Goal: Check status: Check status

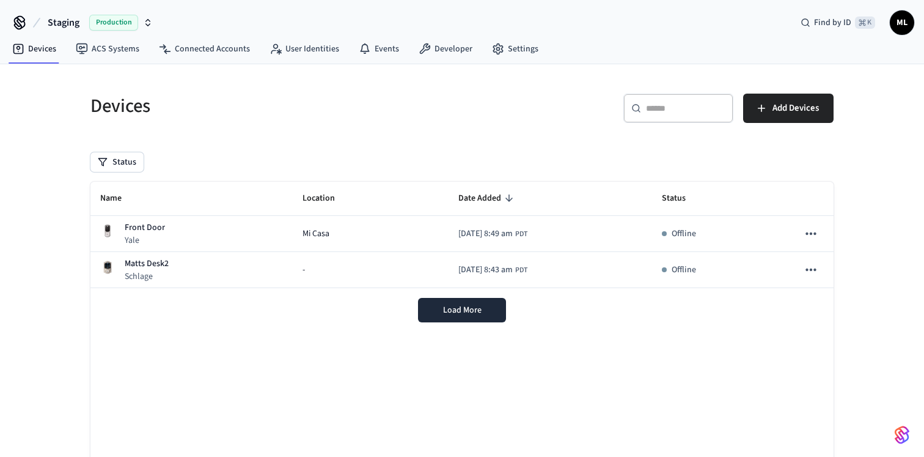
click at [145, 18] on icon "button" at bounding box center [148, 23] width 10 height 10
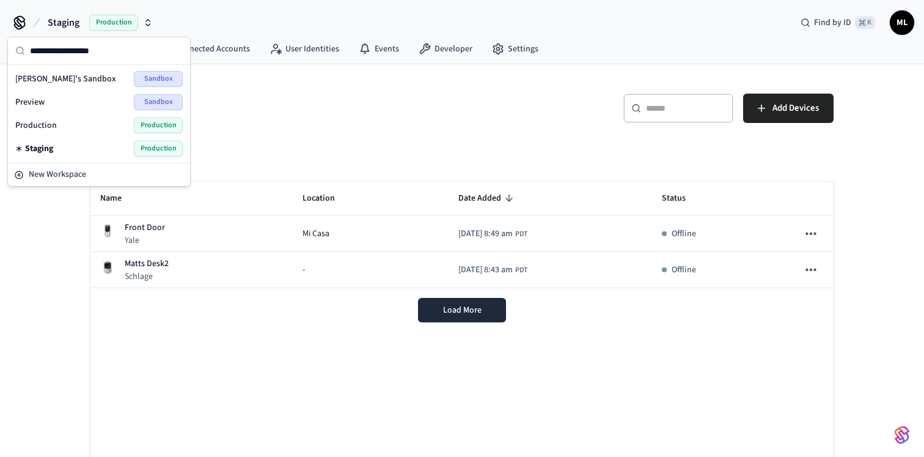
click at [57, 129] on div "Production Production" at bounding box center [98, 125] width 167 height 16
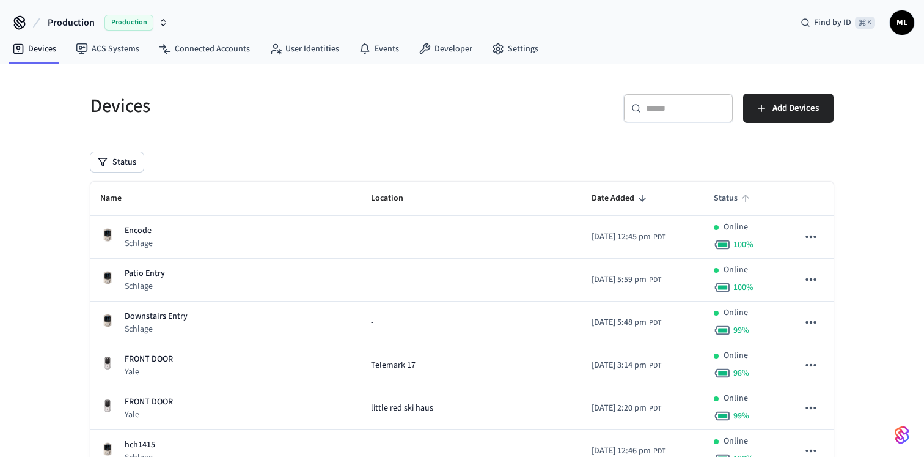
click at [726, 197] on span "Status" at bounding box center [734, 198] width 40 height 19
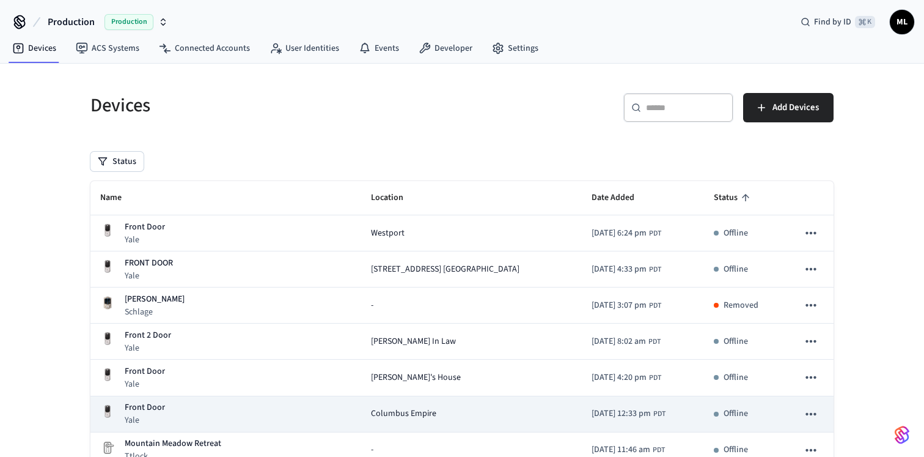
scroll to position [1, 0]
click at [361, 414] on td "Columbus Empire" at bounding box center [471, 413] width 221 height 36
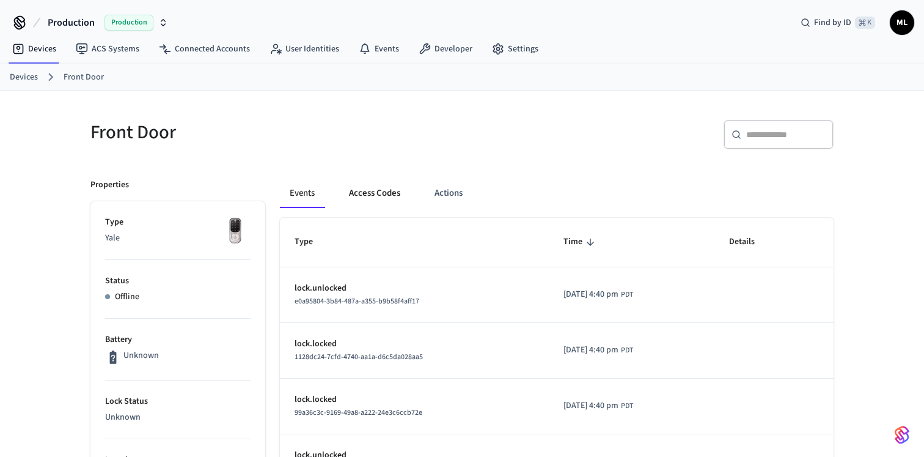
click at [383, 195] on button "Access Codes" at bounding box center [374, 192] width 71 height 29
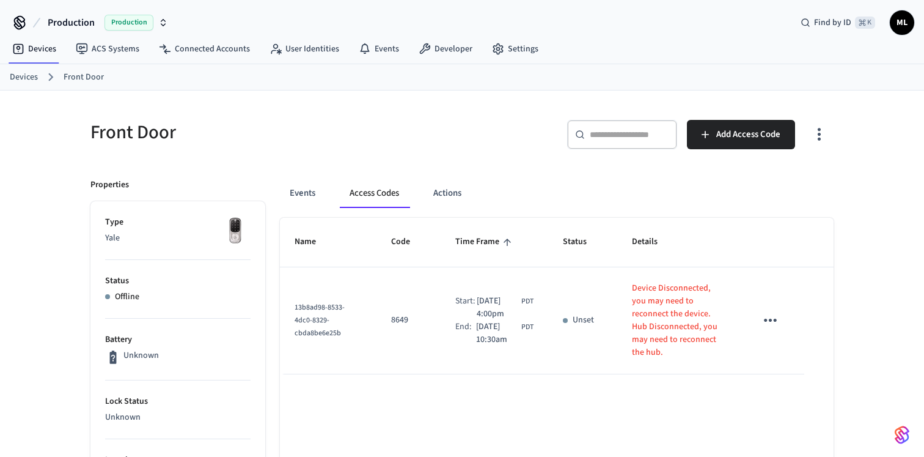
click at [26, 76] on link "Devices" at bounding box center [24, 77] width 28 height 13
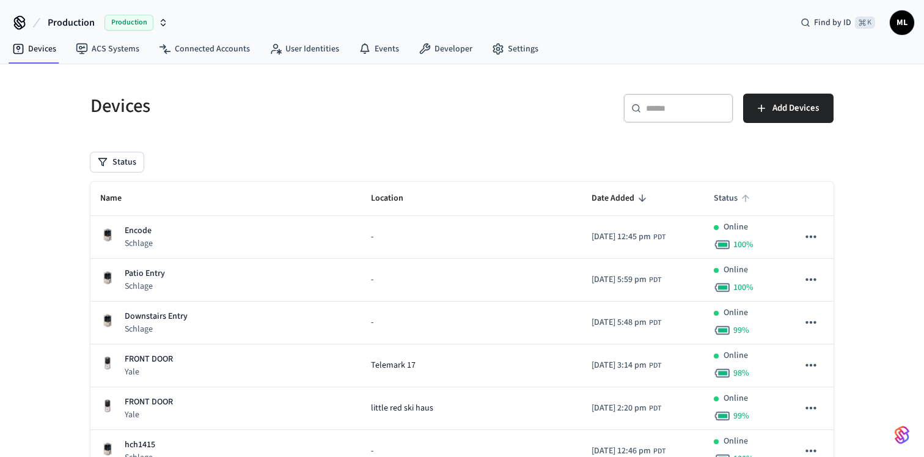
click at [714, 198] on span "Status" at bounding box center [734, 198] width 40 height 19
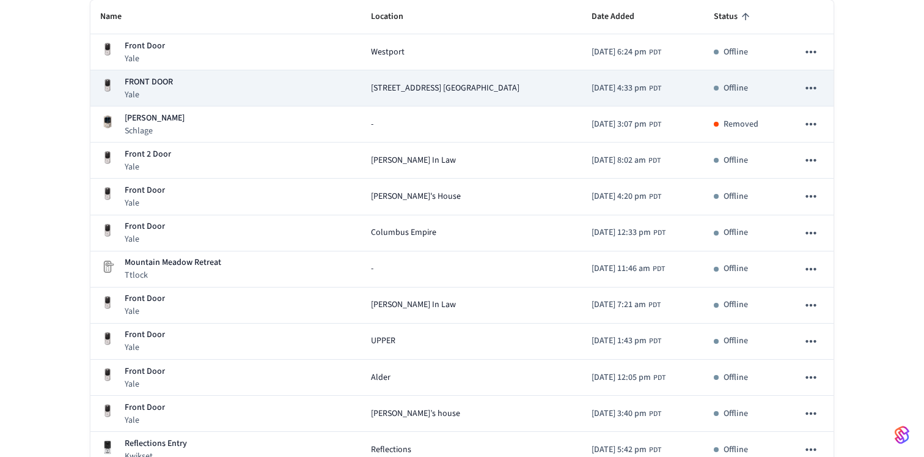
scroll to position [161, 0]
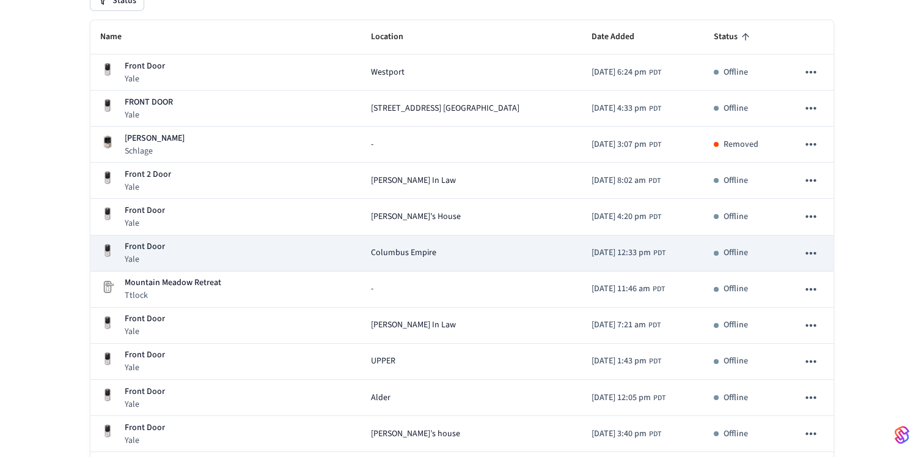
click at [325, 255] on div "Front Door Yale" at bounding box center [225, 252] width 251 height 25
